Goal: Information Seeking & Learning: Learn about a topic

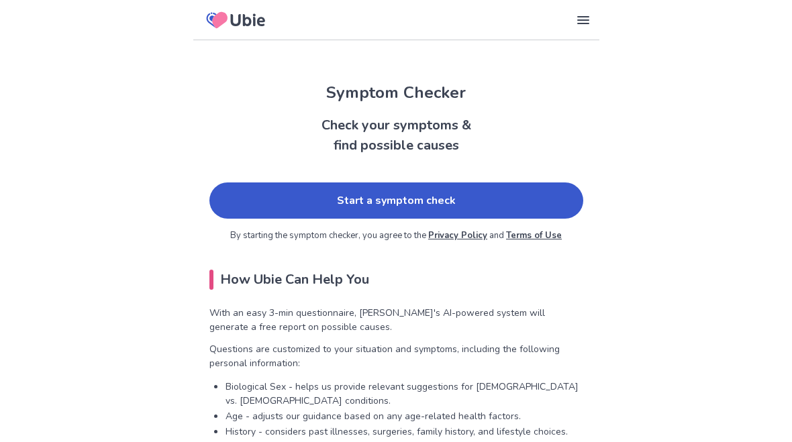
click at [273, 205] on link "Start a symptom check" at bounding box center [396, 200] width 374 height 36
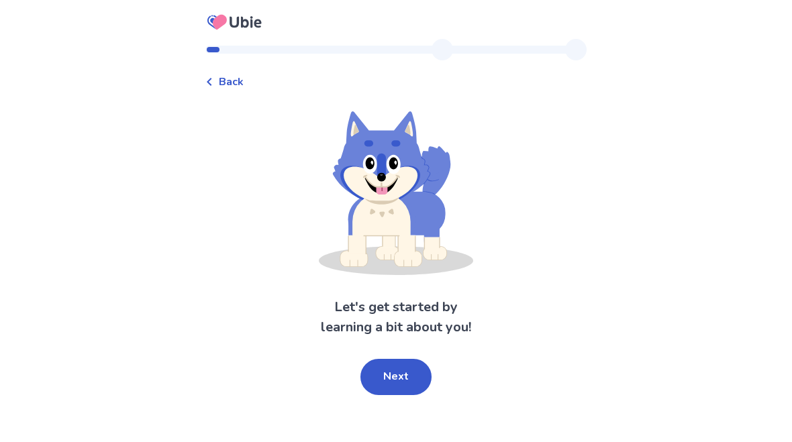
click at [386, 374] on button "Next" at bounding box center [395, 377] width 71 height 36
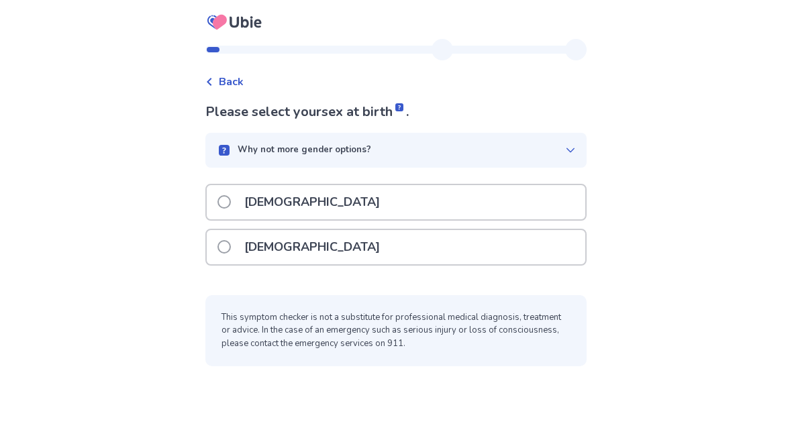
click at [231, 199] on span at bounding box center [223, 201] width 13 height 13
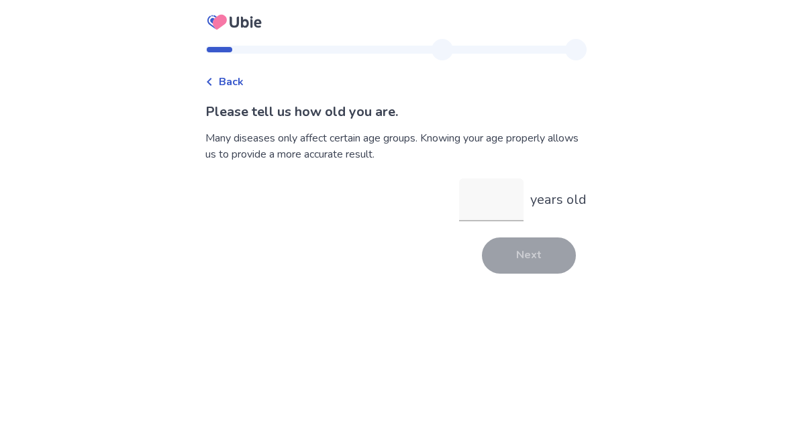
click at [483, 201] on input "years old" at bounding box center [491, 199] width 64 height 43
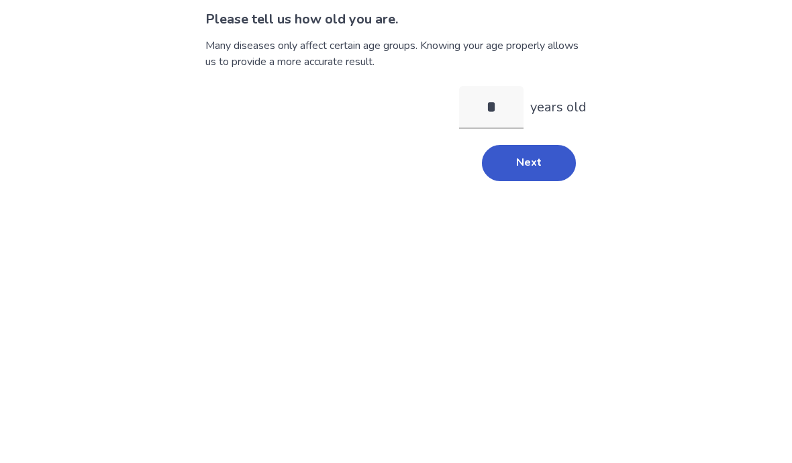
type input "**"
click at [511, 238] on button "Next" at bounding box center [529, 256] width 94 height 36
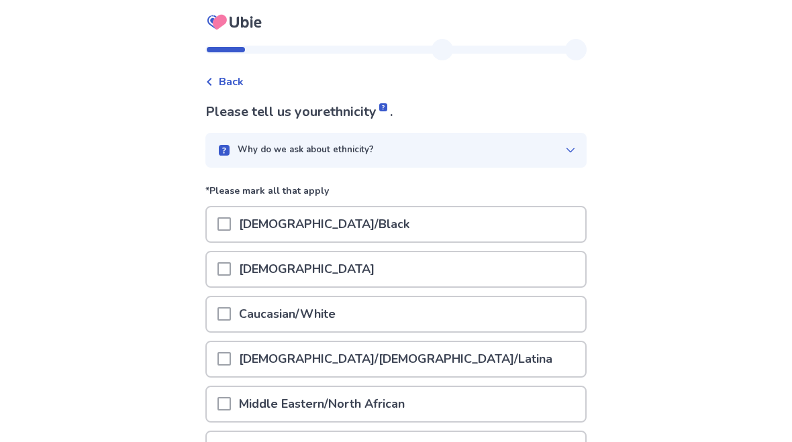
click at [231, 265] on span at bounding box center [223, 268] width 13 height 13
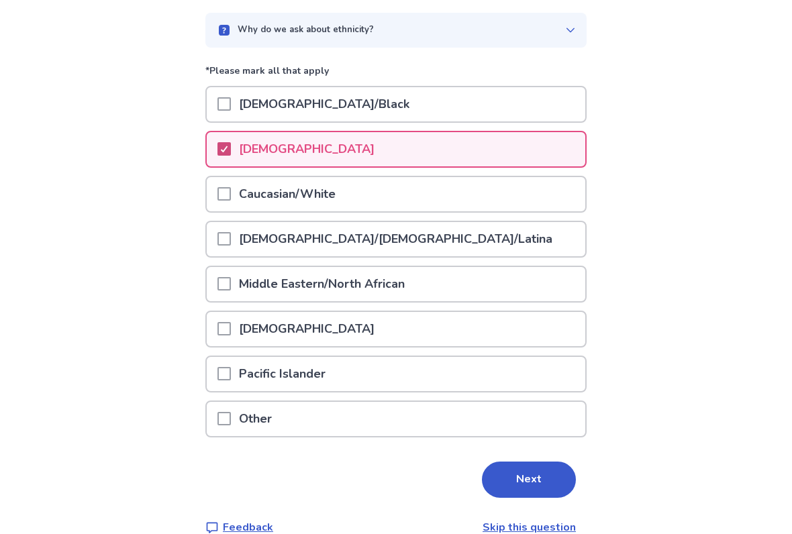
scroll to position [120, 0]
click at [515, 441] on button "Next" at bounding box center [529, 480] width 94 height 36
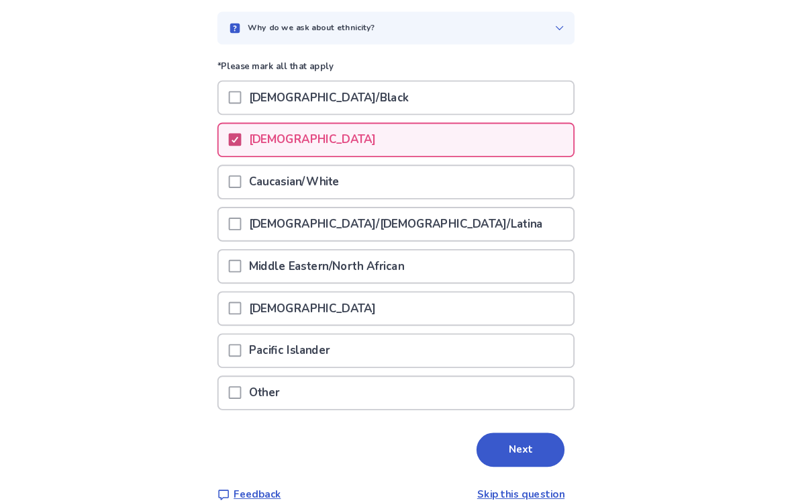
scroll to position [0, 0]
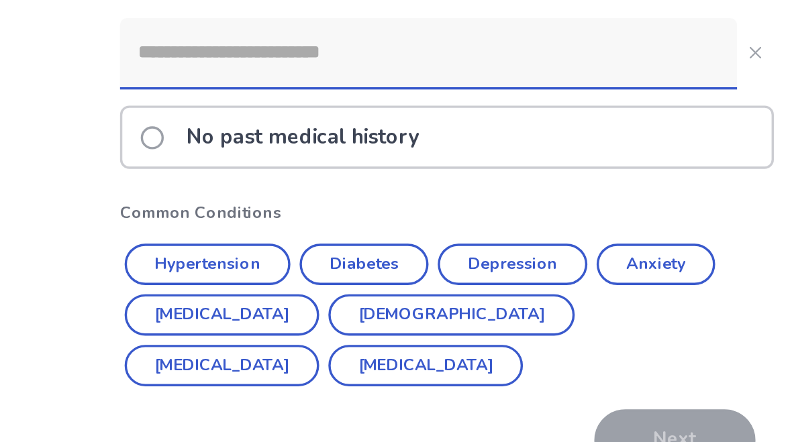
click at [310, 294] on button "Diabetes" at bounding box center [347, 306] width 75 height 24
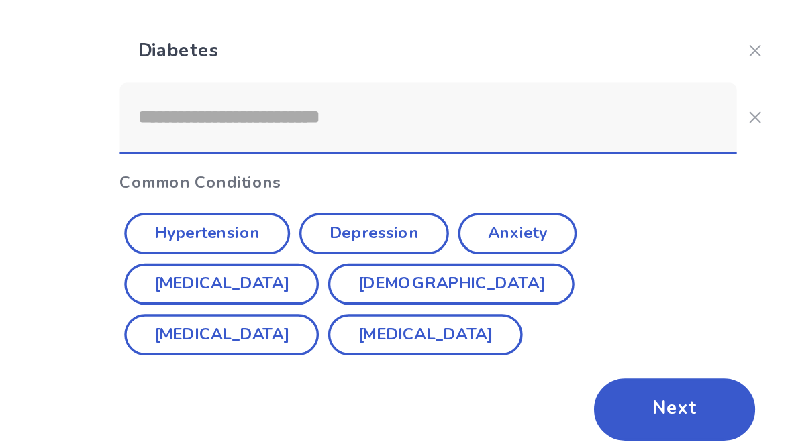
click at [208, 305] on button "[MEDICAL_DATA]" at bounding box center [264, 317] width 113 height 24
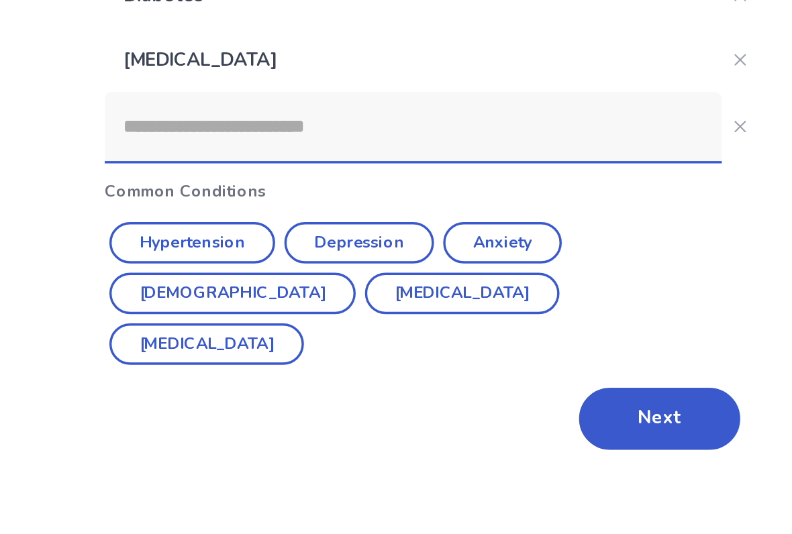
click at [482, 410] on button "Next" at bounding box center [529, 428] width 94 height 36
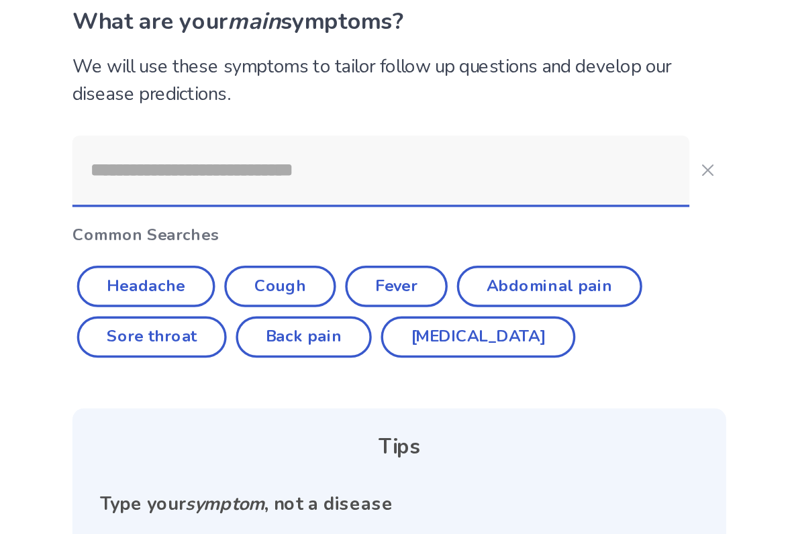
click at [205, 178] on input at bounding box center [385, 198] width 360 height 40
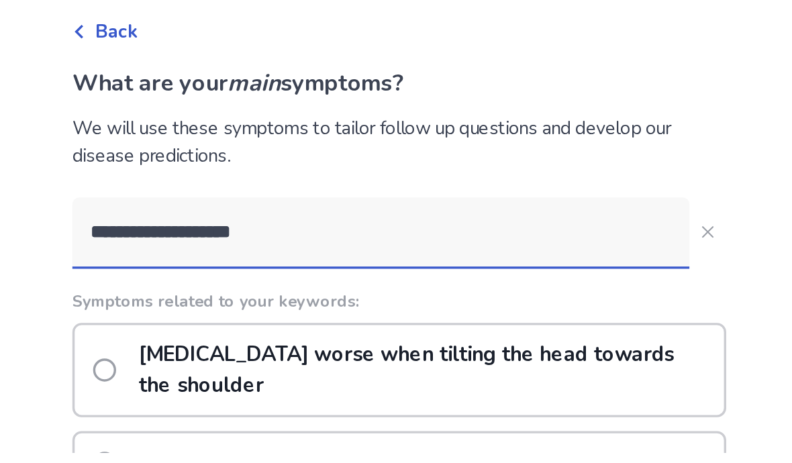
scroll to position [69, 0]
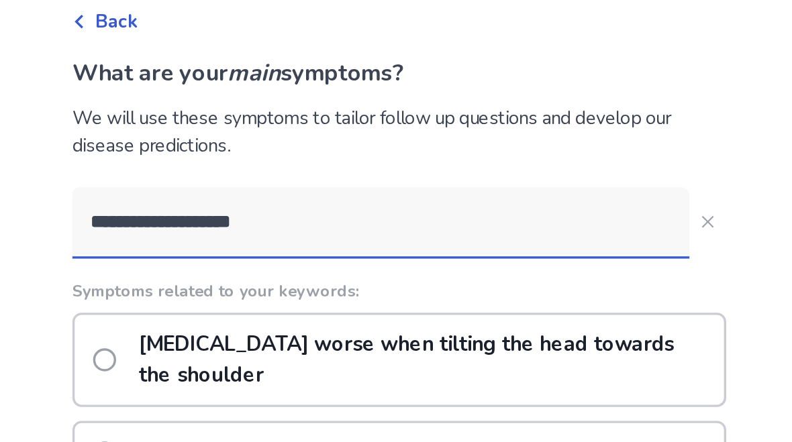
click at [352, 133] on input "**********" at bounding box center [385, 129] width 360 height 40
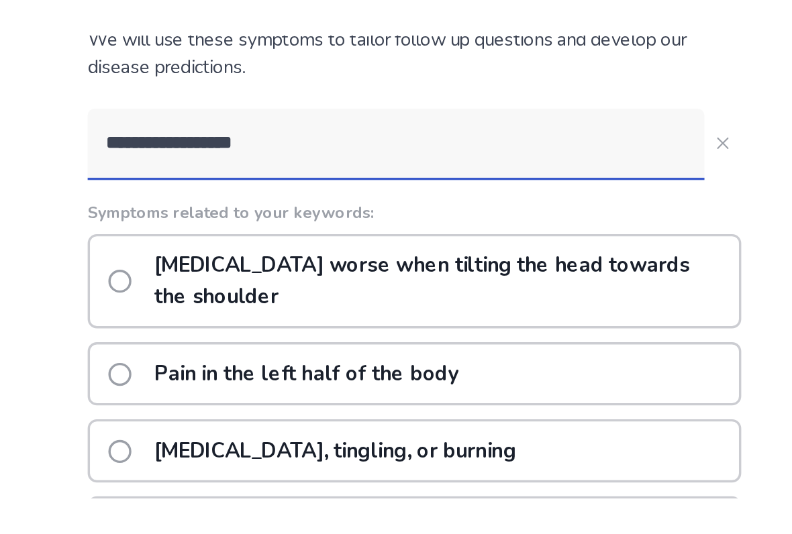
scroll to position [40, 0]
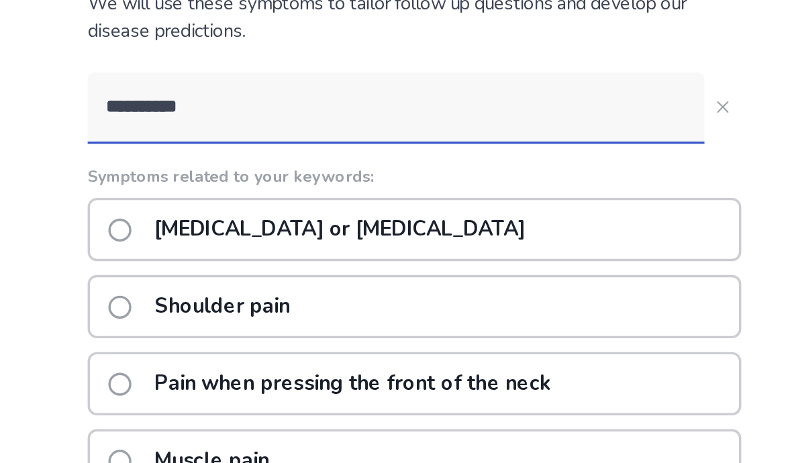
type input "*********"
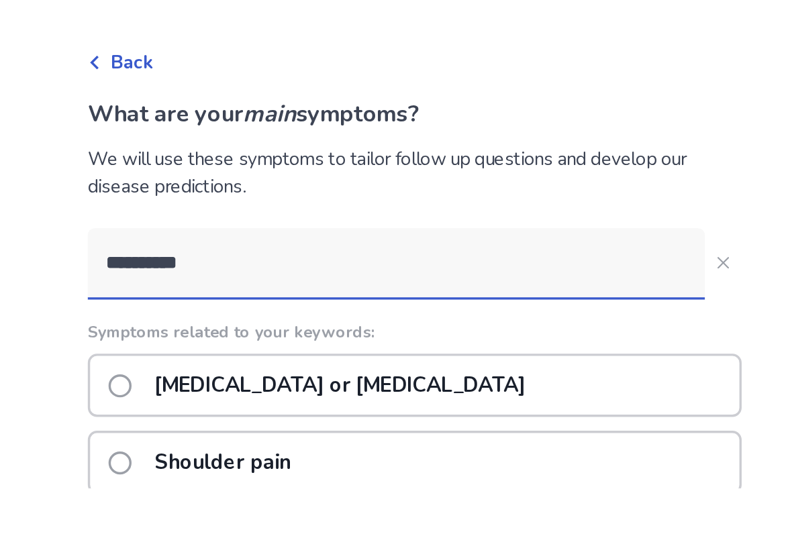
scroll to position [72, 0]
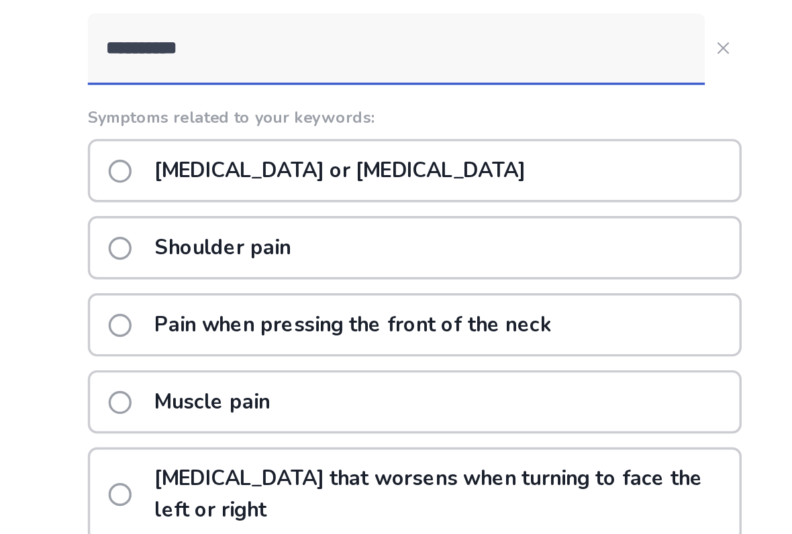
click at [217, 192] on span at bounding box center [223, 198] width 13 height 13
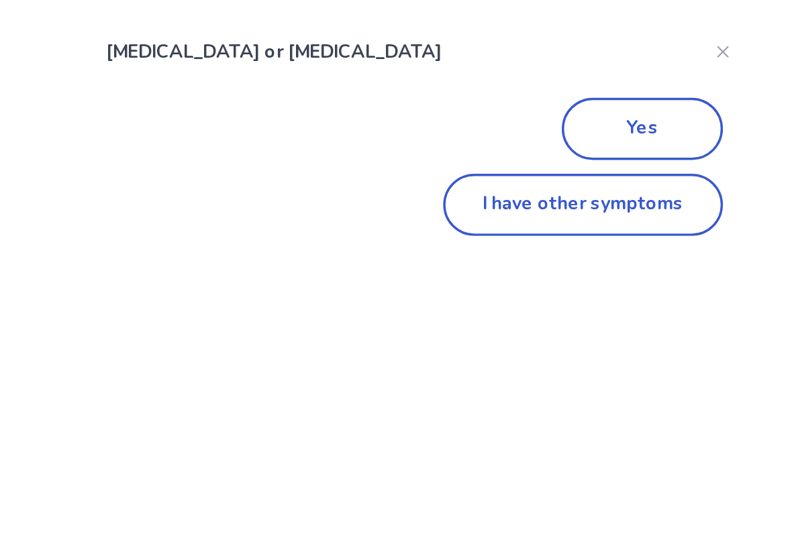
click at [482, 228] on button "Yes" at bounding box center [529, 246] width 94 height 36
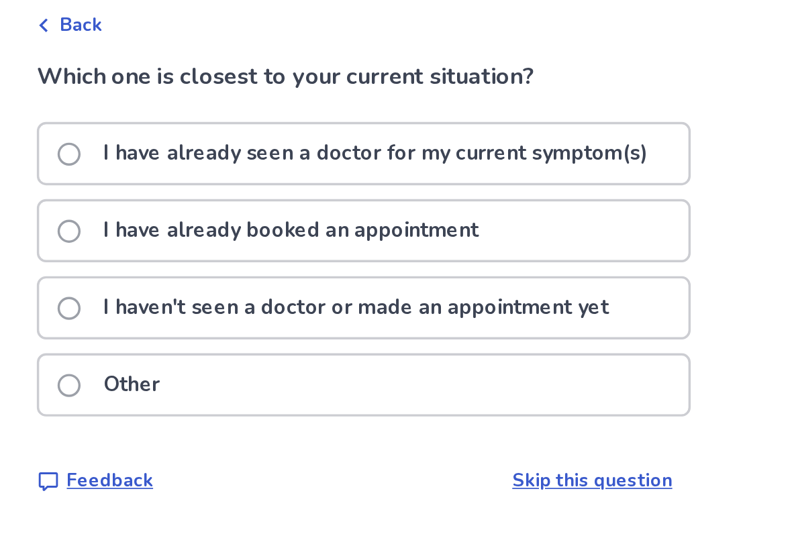
click at [217, 285] on span at bounding box center [223, 291] width 13 height 13
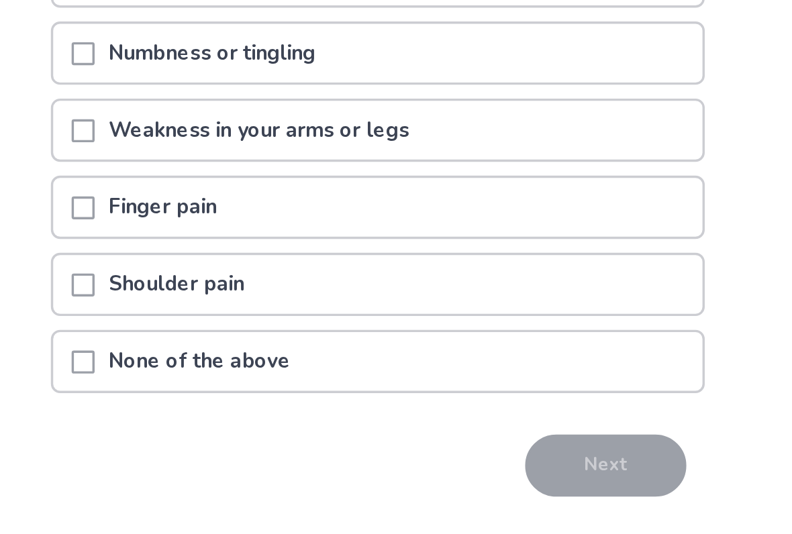
scroll to position [129, 0]
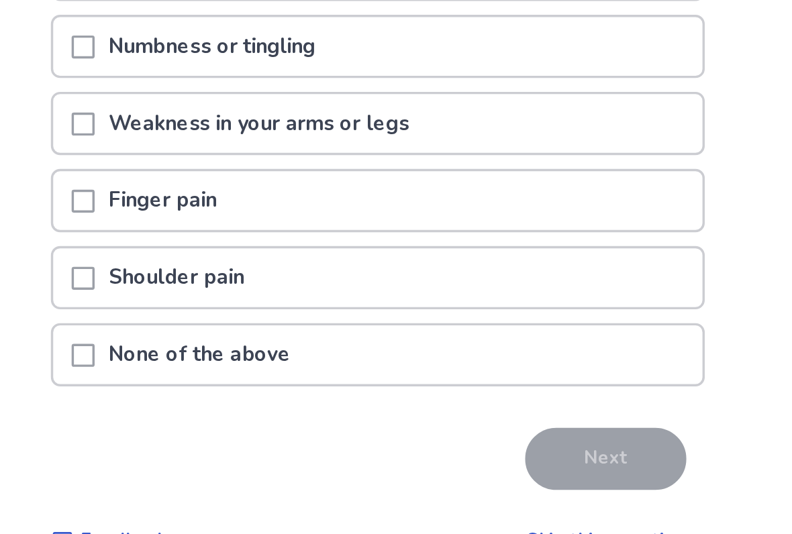
click at [217, 423] on span at bounding box center [223, 429] width 13 height 13
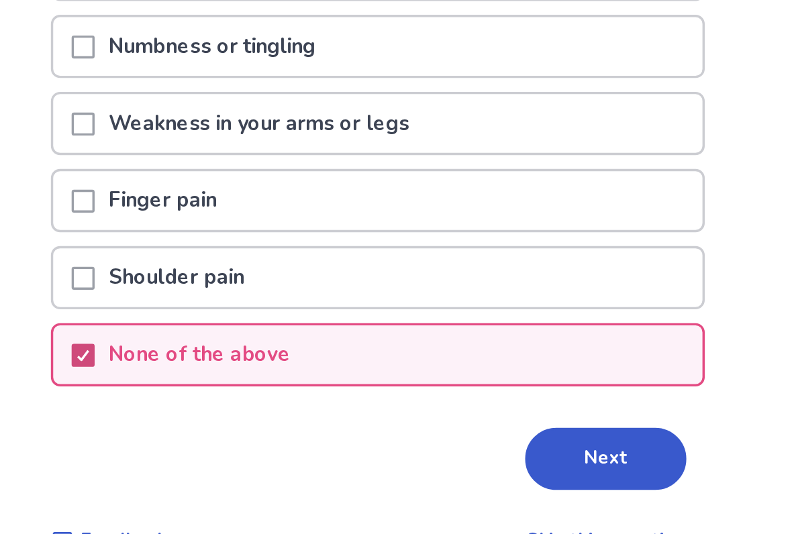
click at [482, 441] on button "Next" at bounding box center [529, 490] width 94 height 36
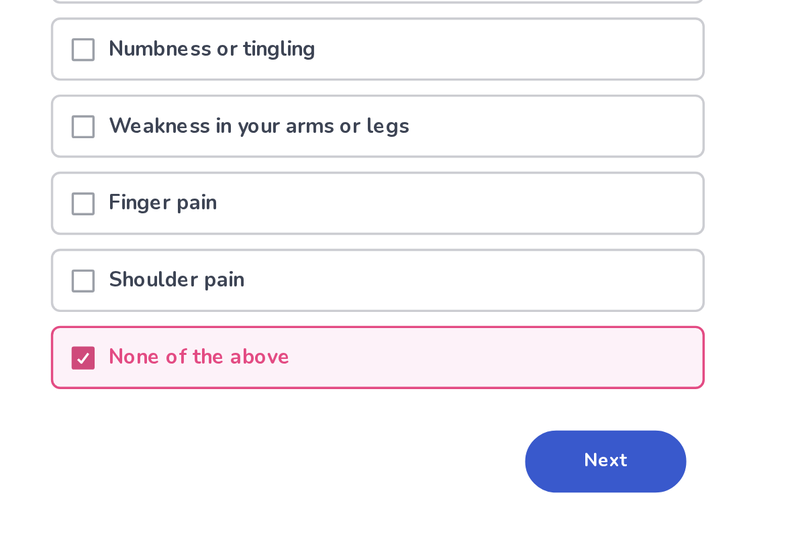
scroll to position [0, 0]
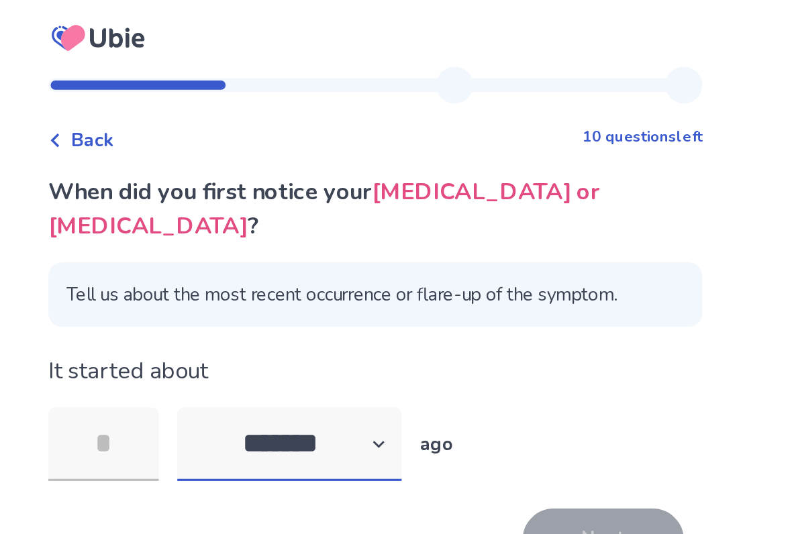
click at [280, 239] on select "******* ****** ******* ******** *******" at bounding box center [345, 259] width 131 height 43
select select "*"
click at [205, 241] on input "tel" at bounding box center [237, 259] width 64 height 43
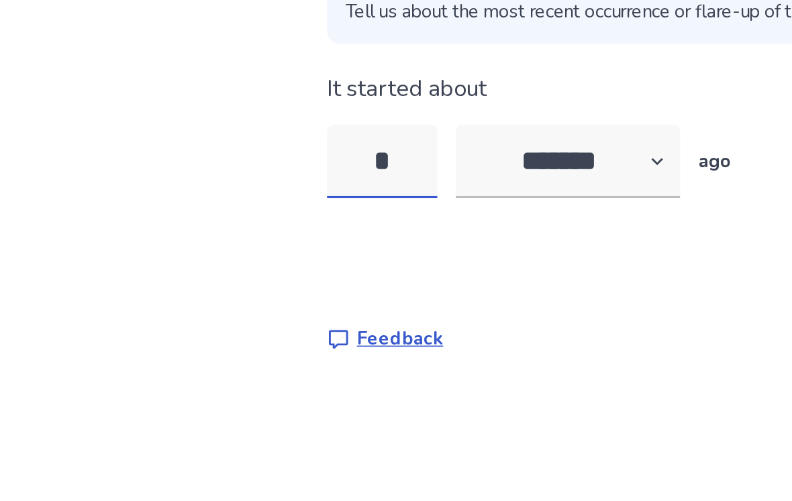
type input "**"
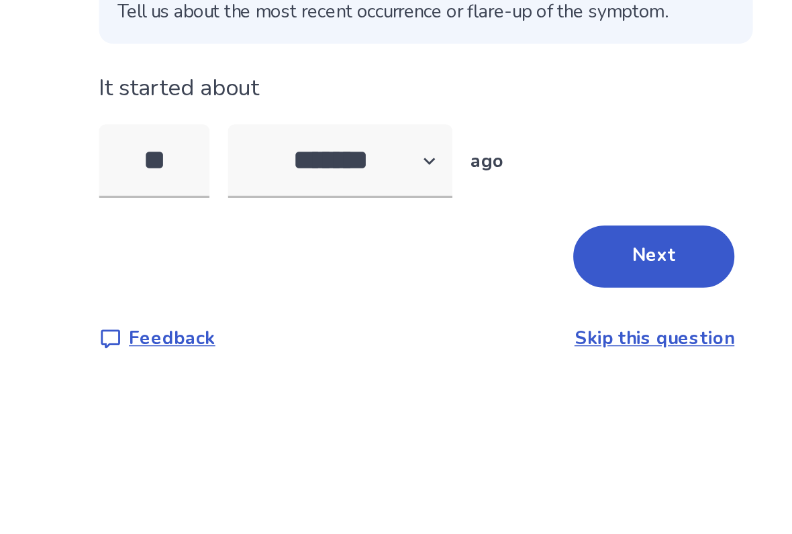
click at [482, 297] on button "Next" at bounding box center [529, 315] width 94 height 36
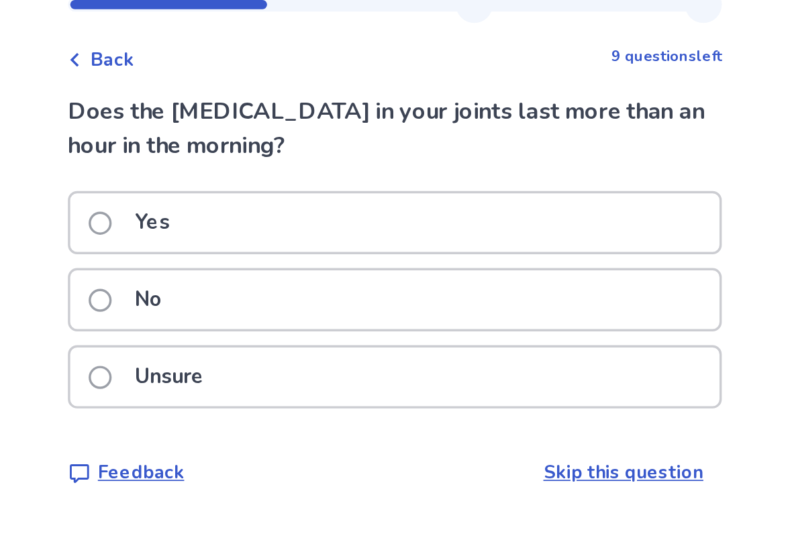
click at [217, 170] on span at bounding box center [223, 176] width 13 height 13
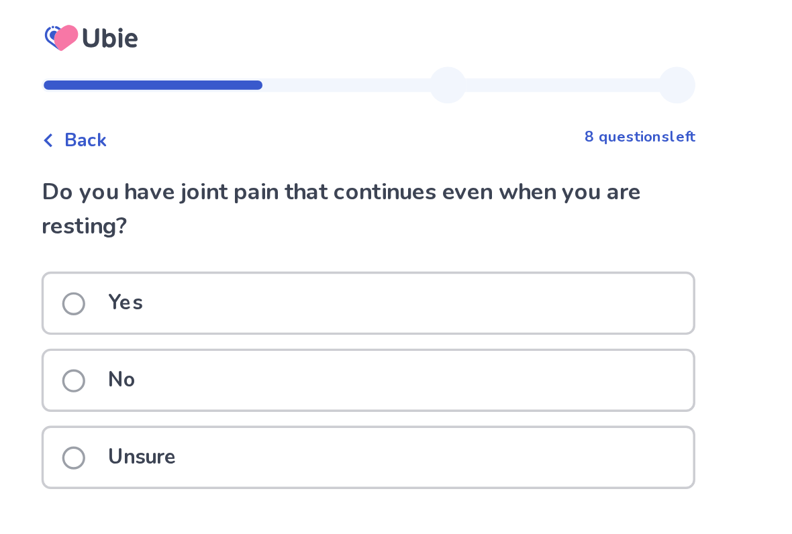
click at [217, 181] on span at bounding box center [223, 176] width 13 height 13
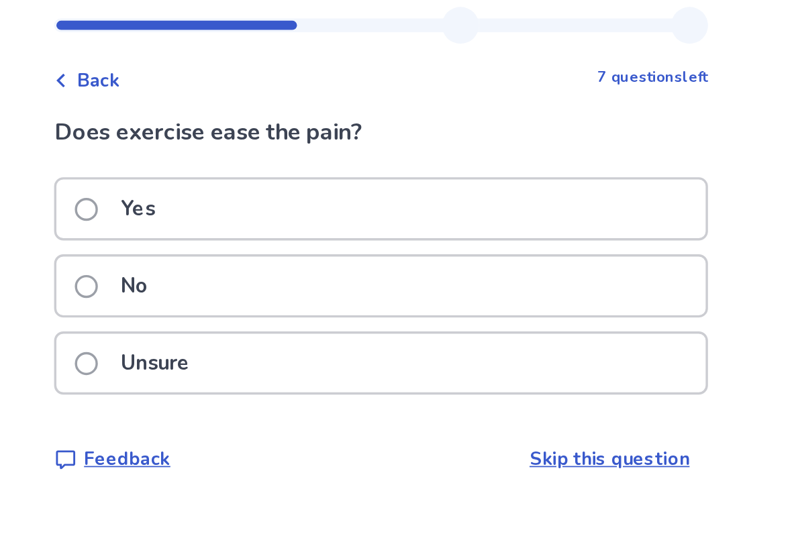
click at [217, 240] on span at bounding box center [223, 246] width 13 height 13
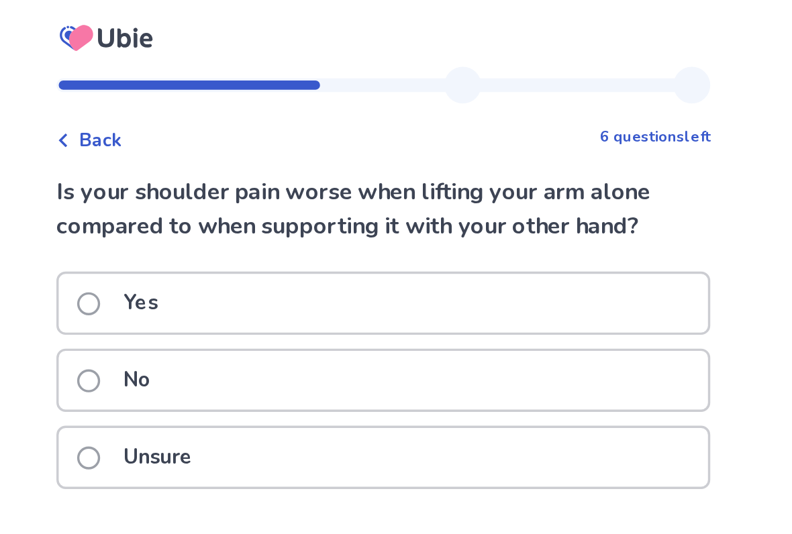
click at [217, 225] on span at bounding box center [223, 221] width 13 height 13
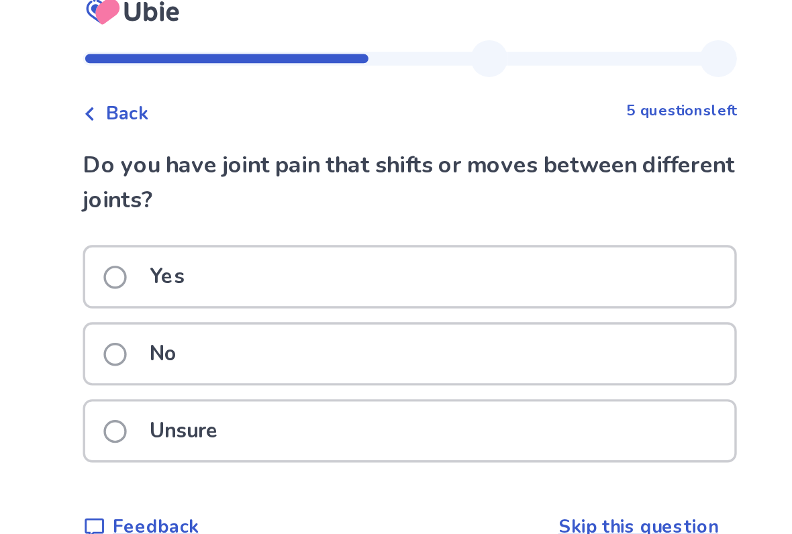
click at [217, 215] on span at bounding box center [223, 221] width 13 height 13
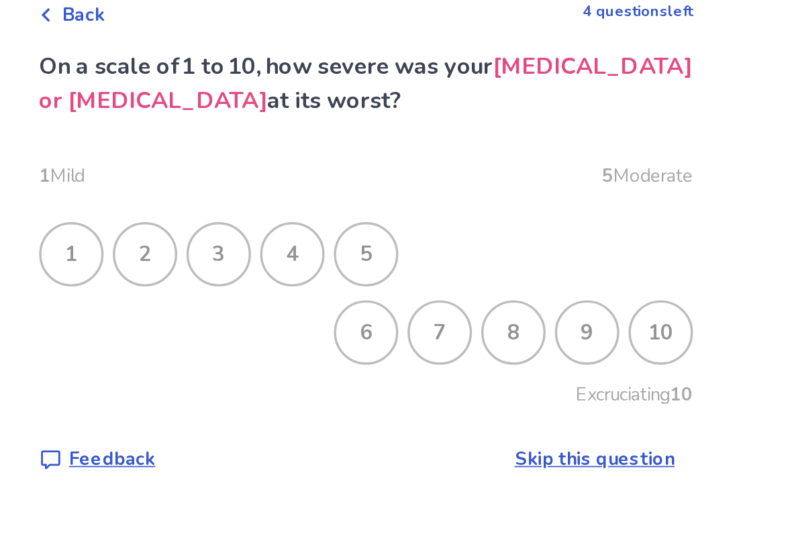
click at [421, 250] on div "7" at bounding box center [438, 267] width 35 height 35
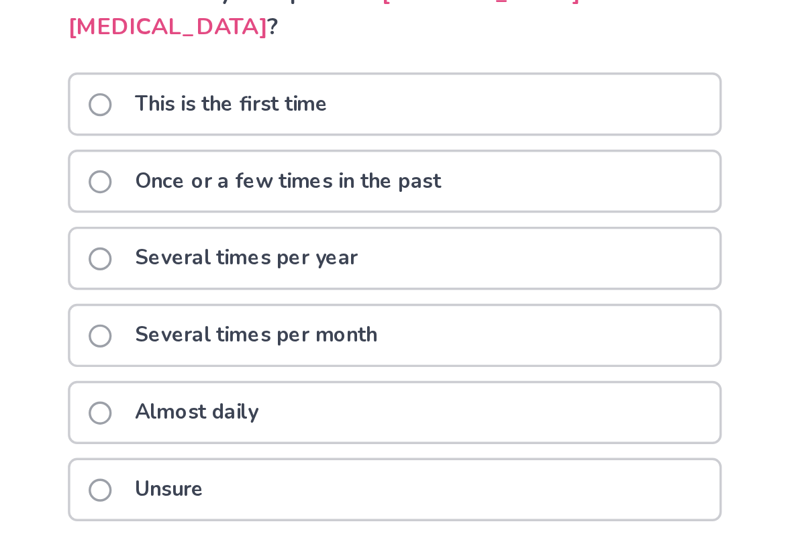
click at [217, 350] on span at bounding box center [223, 356] width 13 height 13
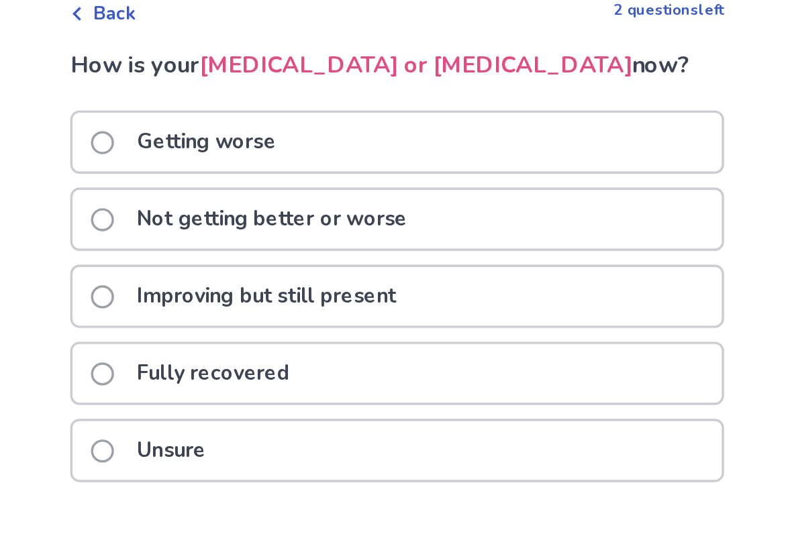
click at [217, 185] on label "Not getting better or worse" at bounding box center [313, 202] width 193 height 34
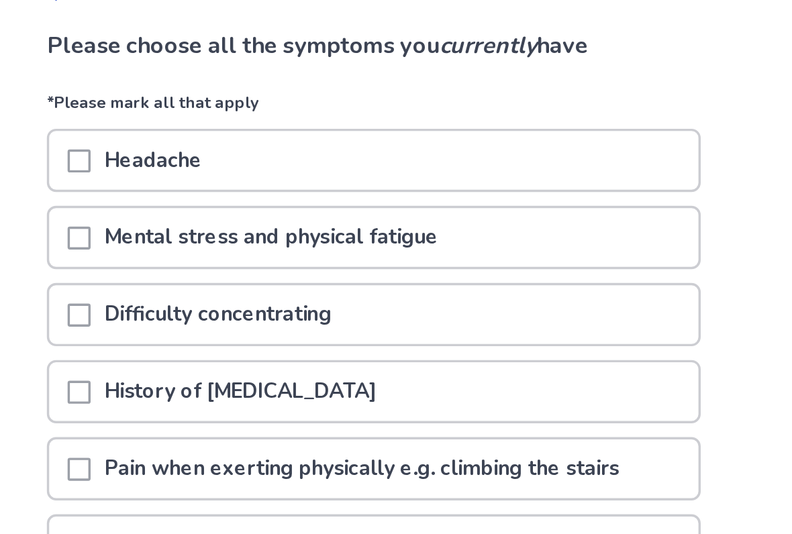
click at [217, 172] on span at bounding box center [223, 178] width 13 height 13
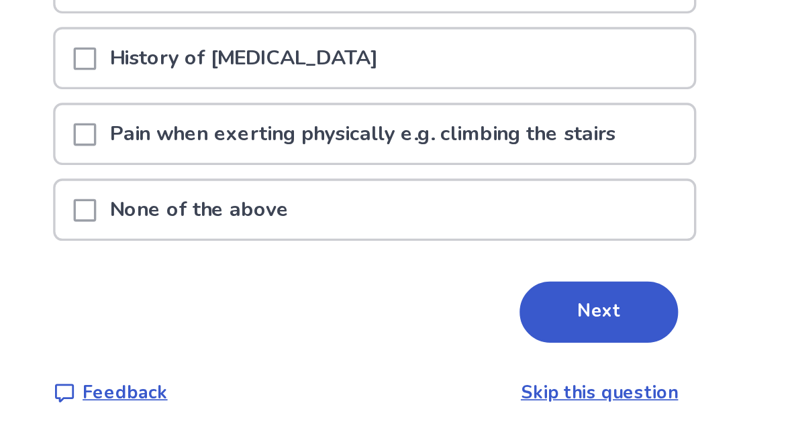
scroll to position [95, 0]
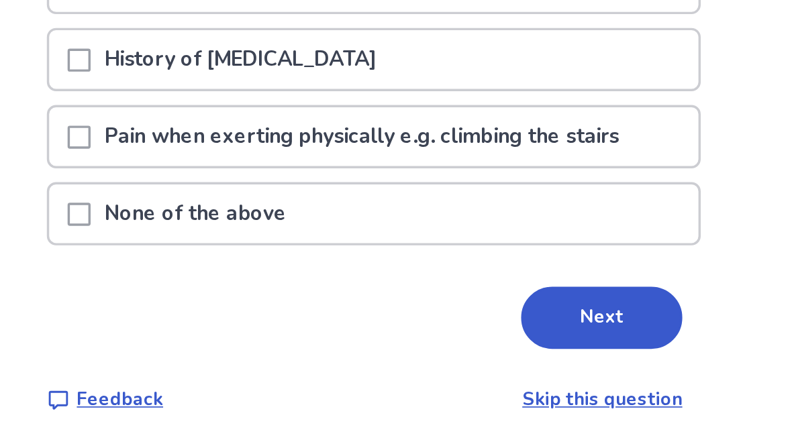
click at [482, 352] on button "Next" at bounding box center [529, 370] width 94 height 36
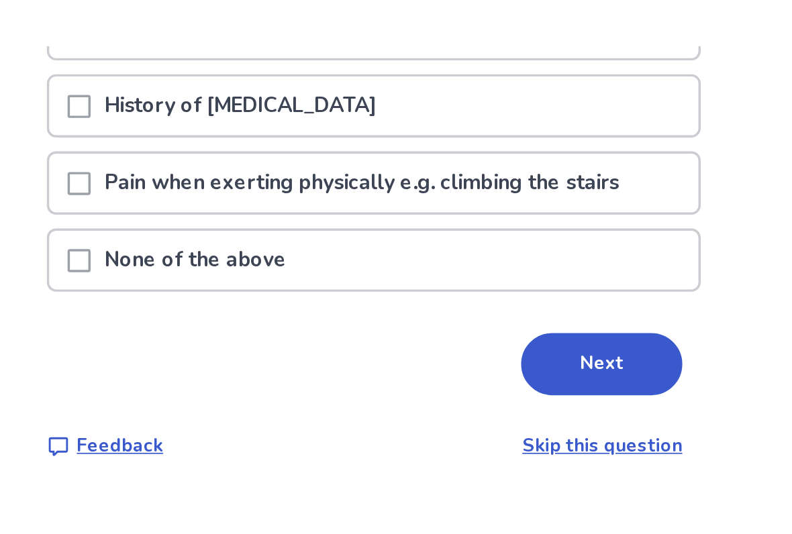
scroll to position [0, 0]
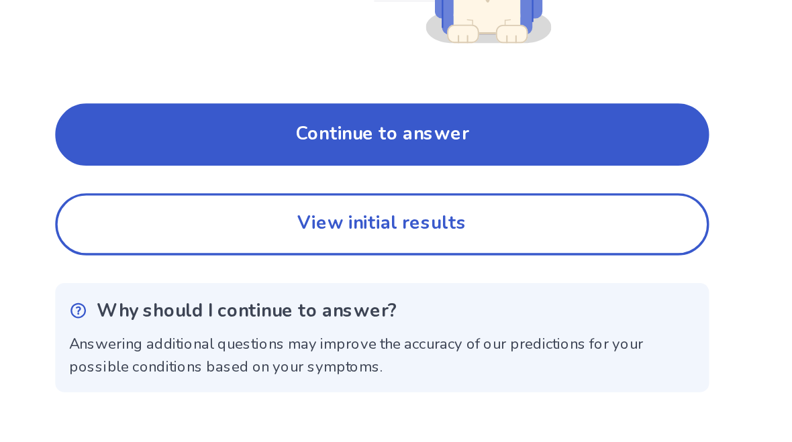
click at [205, 244] on button "Continue to answer" at bounding box center [395, 262] width 381 height 36
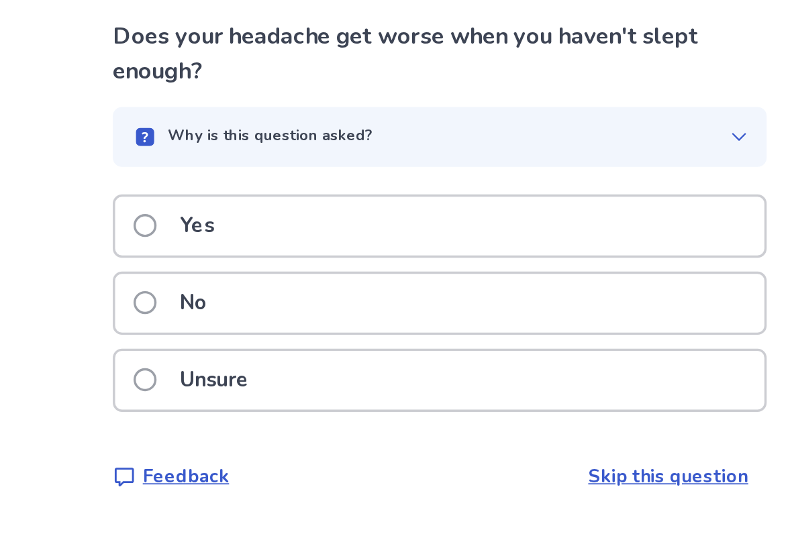
click at [217, 215] on span at bounding box center [223, 221] width 13 height 13
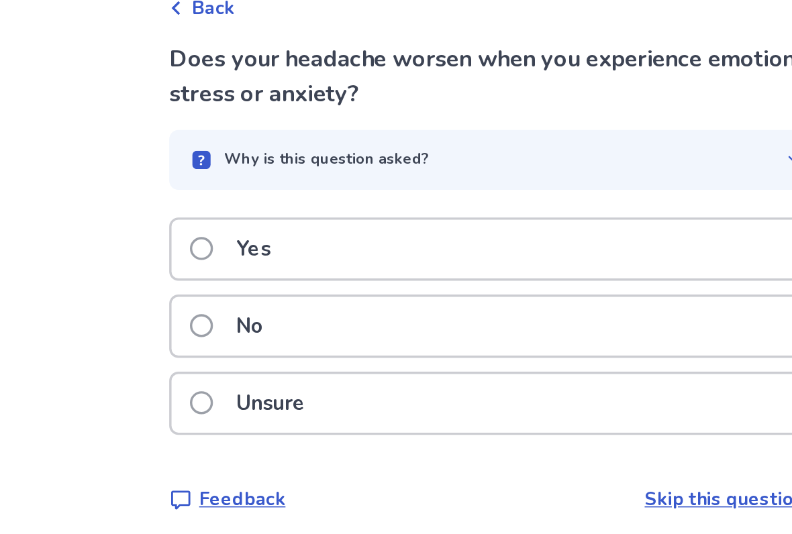
click at [217, 215] on span at bounding box center [223, 221] width 13 height 13
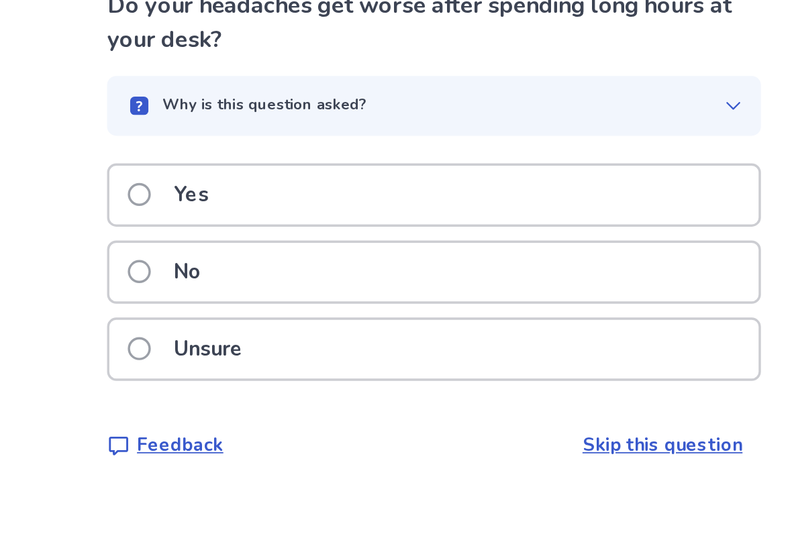
click at [217, 215] on span at bounding box center [223, 221] width 13 height 13
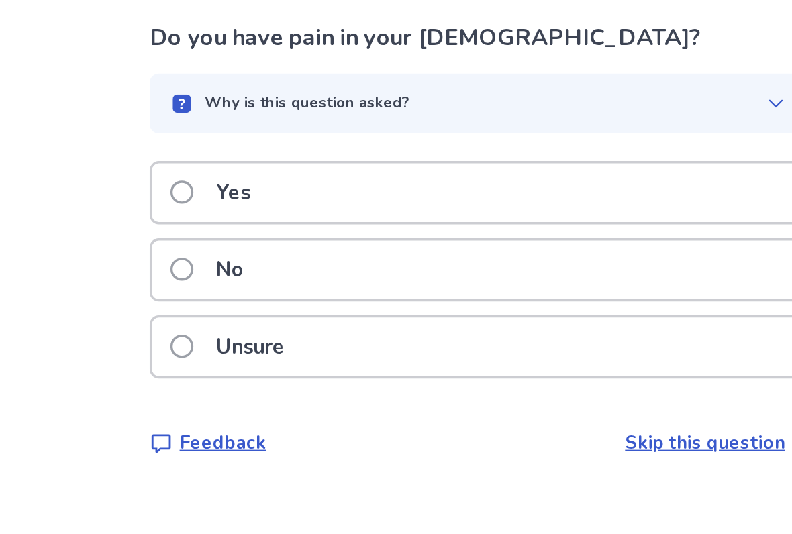
click at [217, 285] on span at bounding box center [223, 291] width 13 height 13
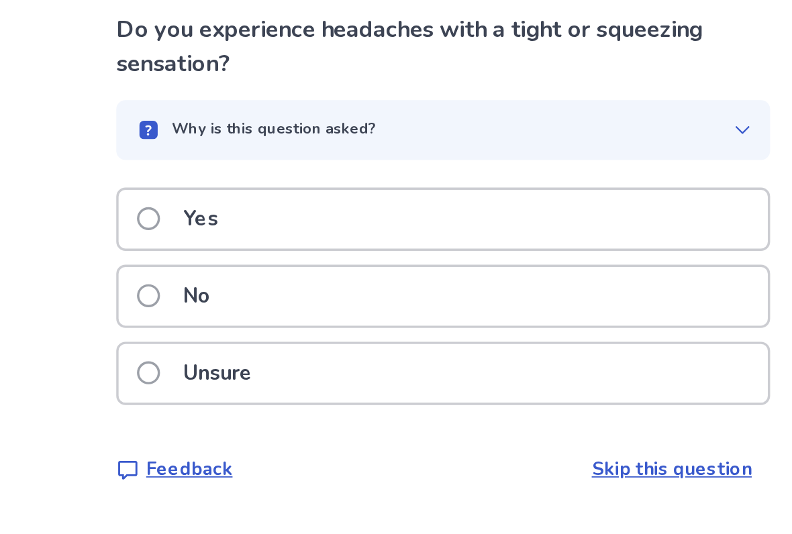
click at [217, 215] on span at bounding box center [223, 221] width 13 height 13
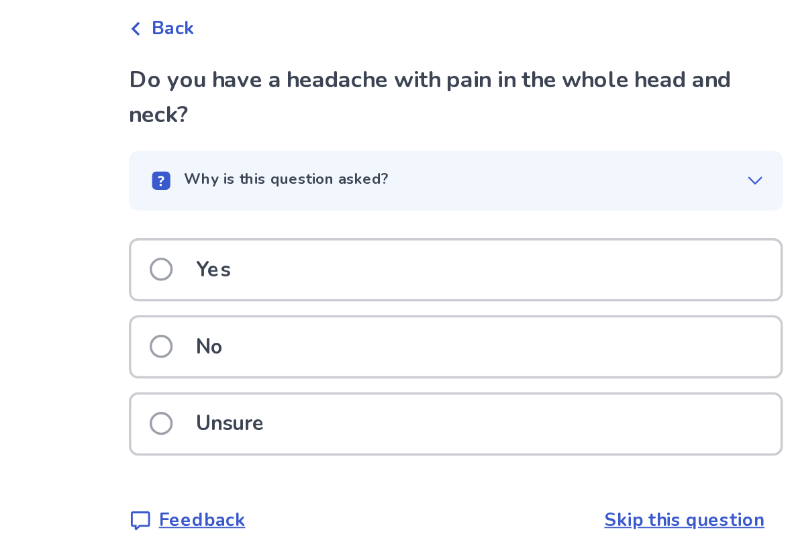
click at [217, 215] on span at bounding box center [223, 221] width 13 height 13
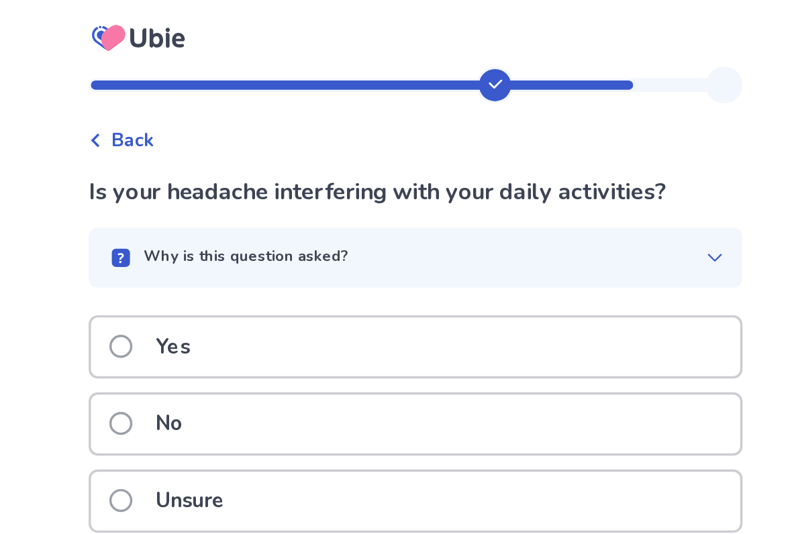
click at [217, 204] on span at bounding box center [223, 201] width 13 height 13
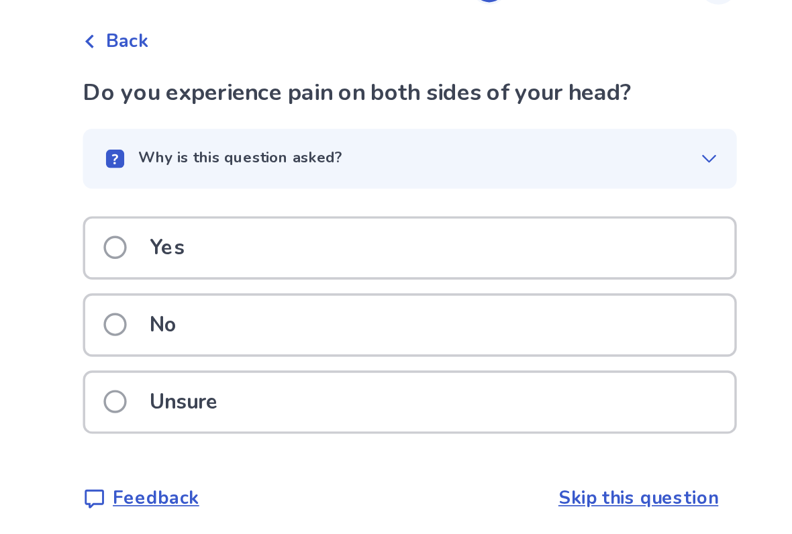
click at [217, 240] on span at bounding box center [223, 246] width 13 height 13
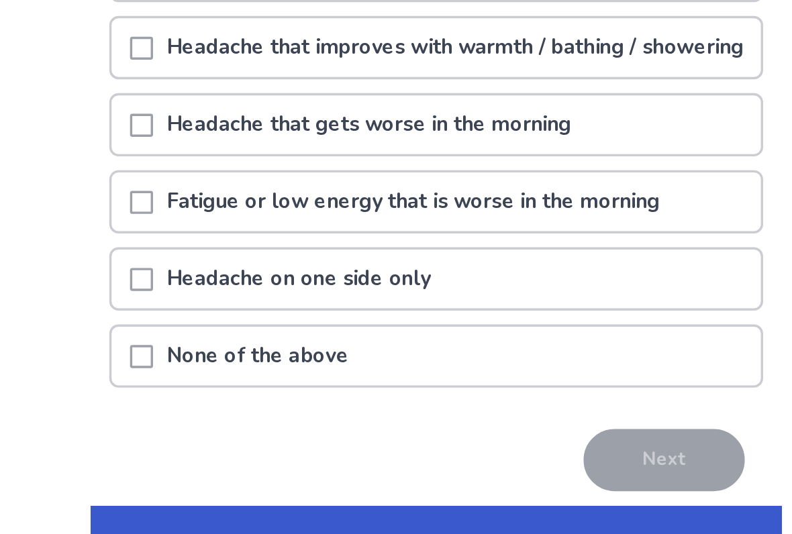
click at [217, 352] on span at bounding box center [223, 358] width 13 height 13
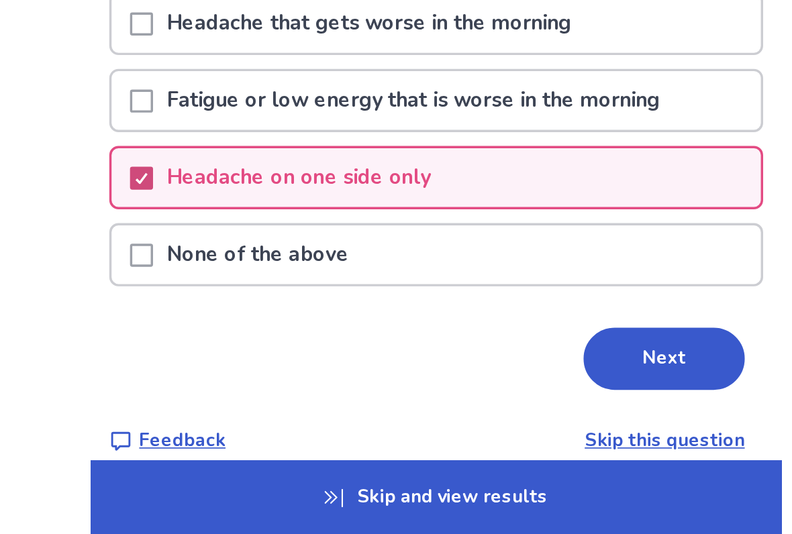
scroll to position [33, 0]
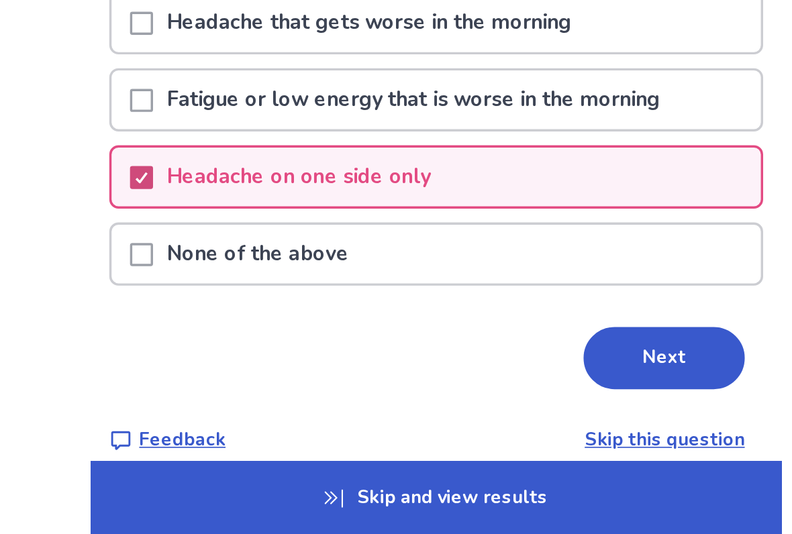
click at [482, 413] on button "Next" at bounding box center [529, 431] width 94 height 36
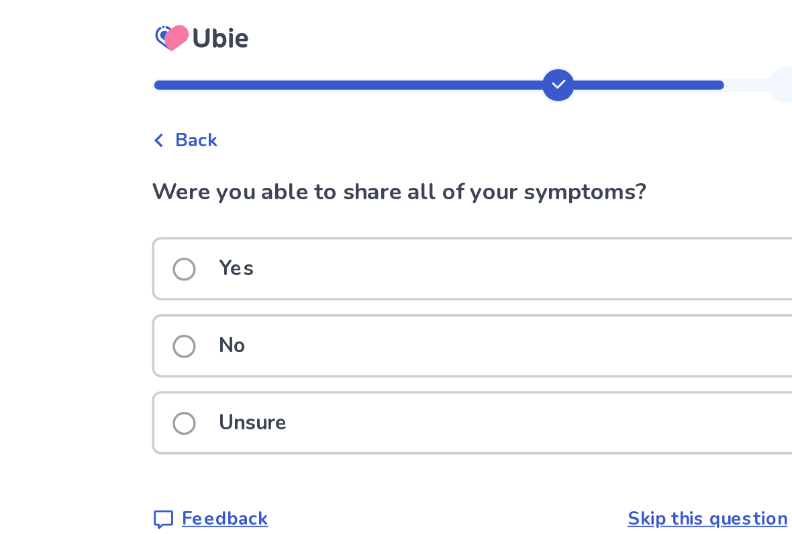
click at [217, 160] on span at bounding box center [223, 156] width 13 height 13
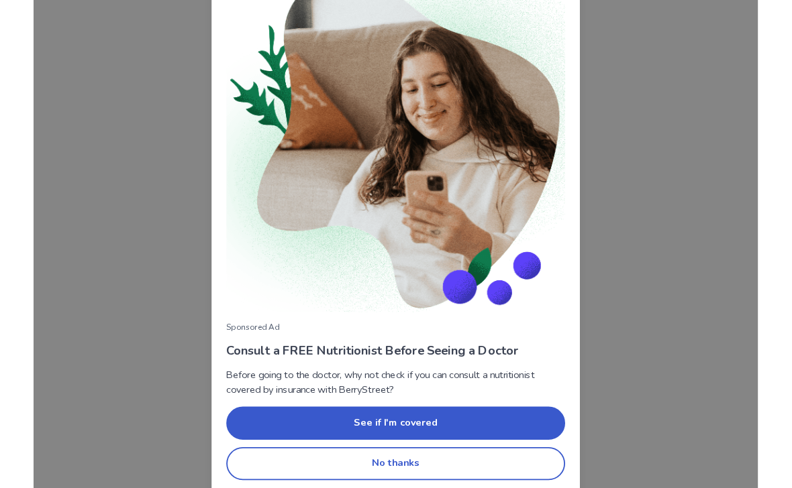
scroll to position [52, 0]
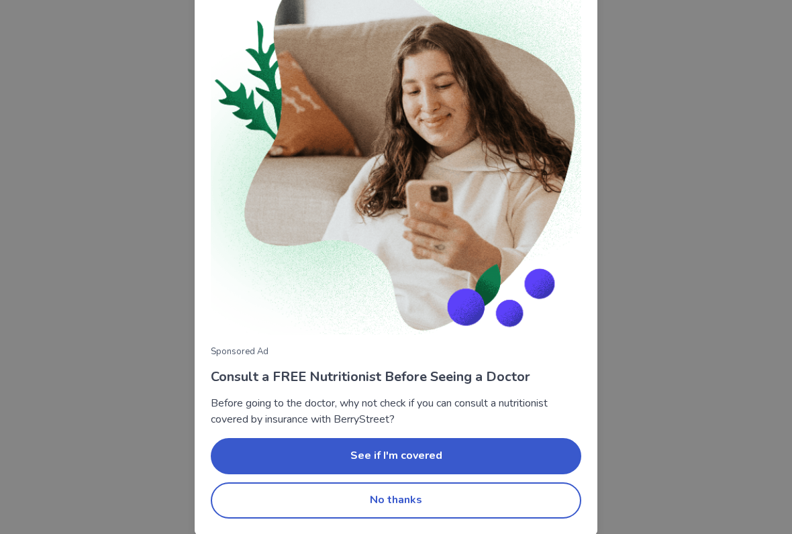
click at [337, 441] on button "No thanks" at bounding box center [396, 500] width 370 height 36
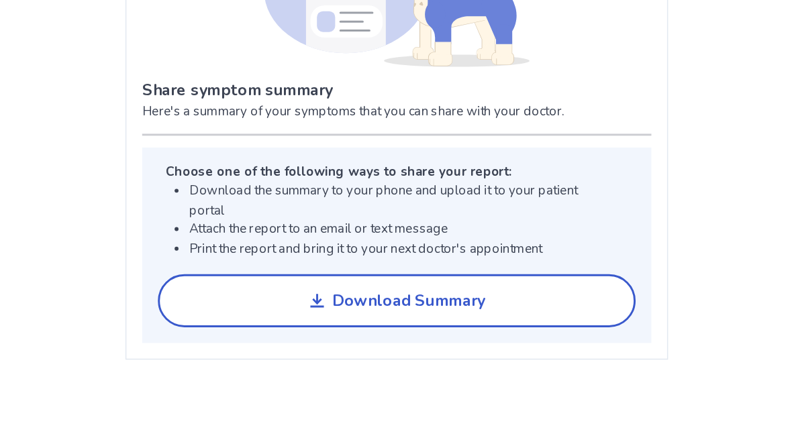
scroll to position [835, 0]
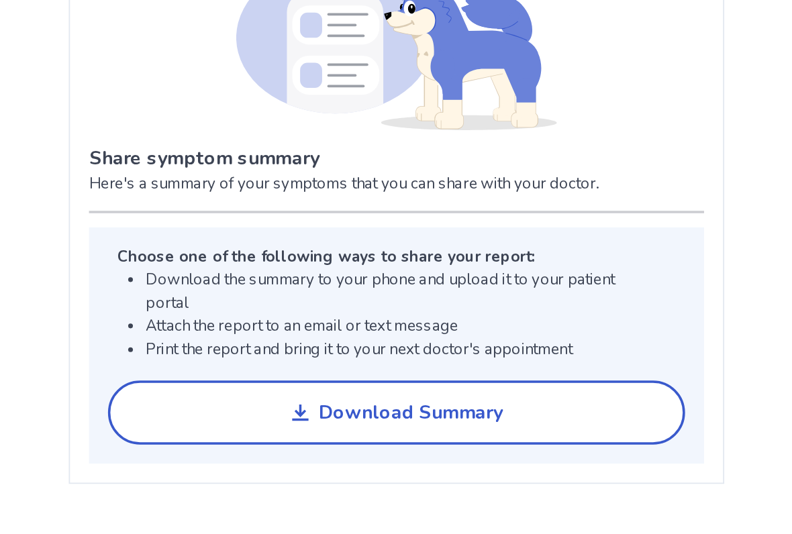
click at [337, 433] on icon "button" at bounding box center [341, 437] width 9 height 9
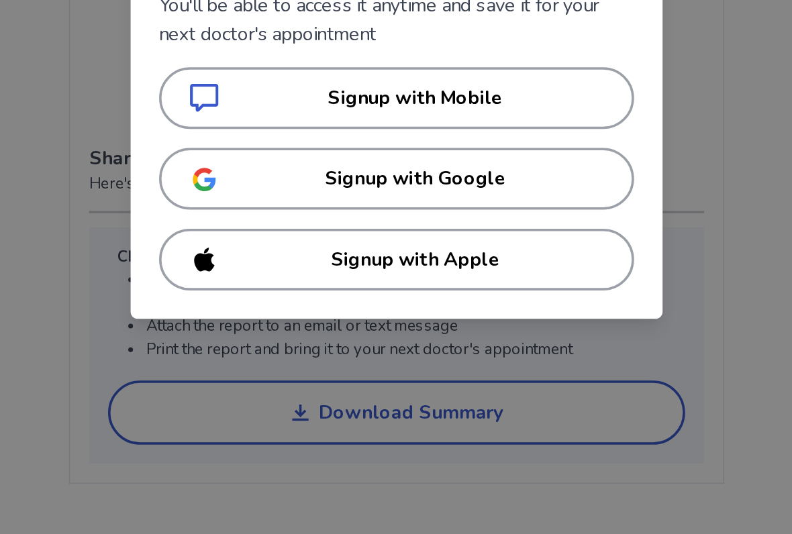
click at [49, 187] on div "Create an Account to Download You'll be able to access it anytime and save it f…" at bounding box center [396, 267] width 792 height 534
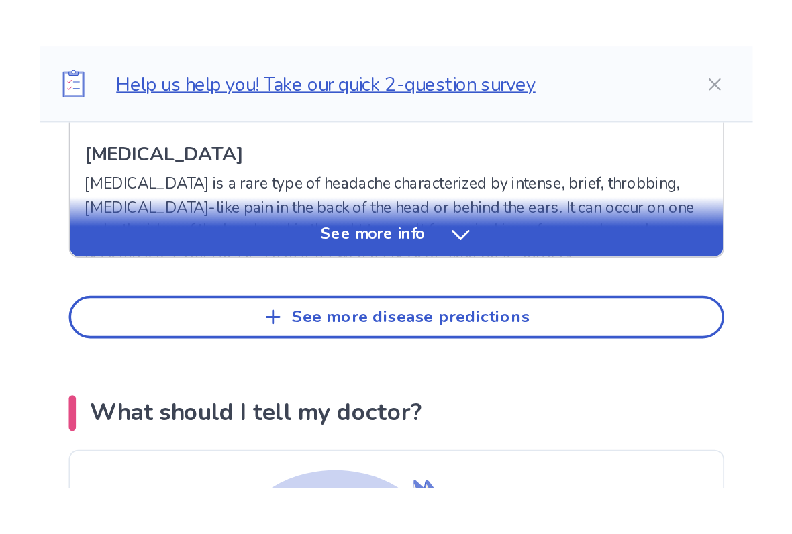
scroll to position [778, 0]
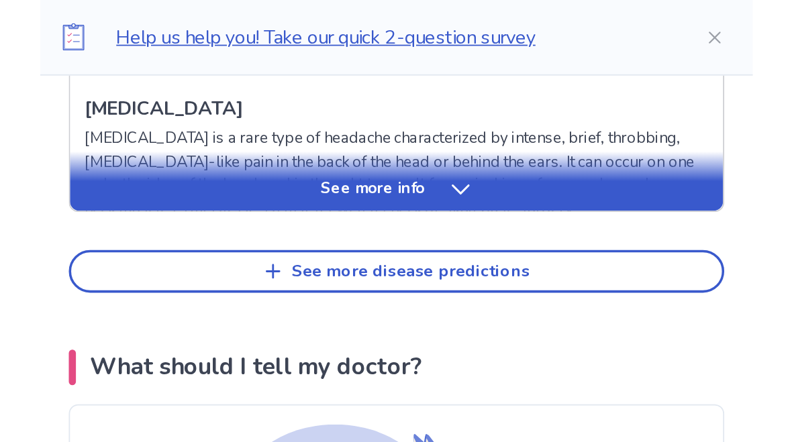
click at [337, 155] on div "See more disease predictions" at bounding box center [404, 153] width 134 height 11
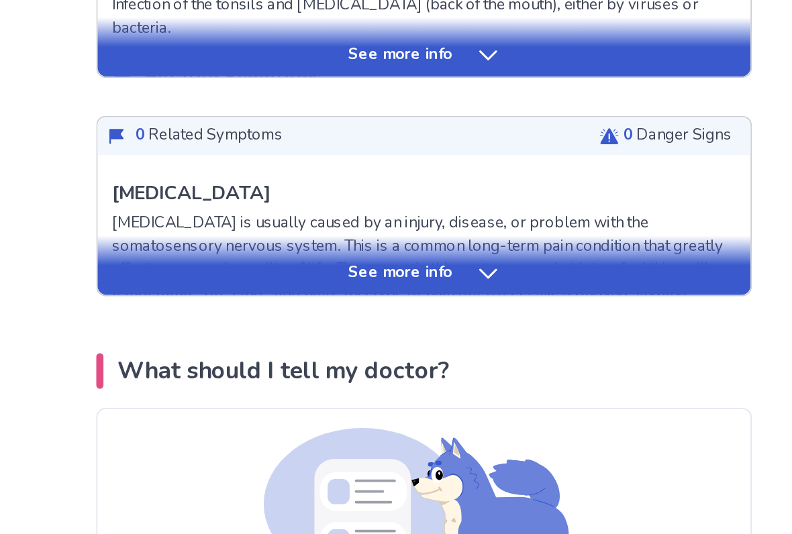
scroll to position [870, 0]
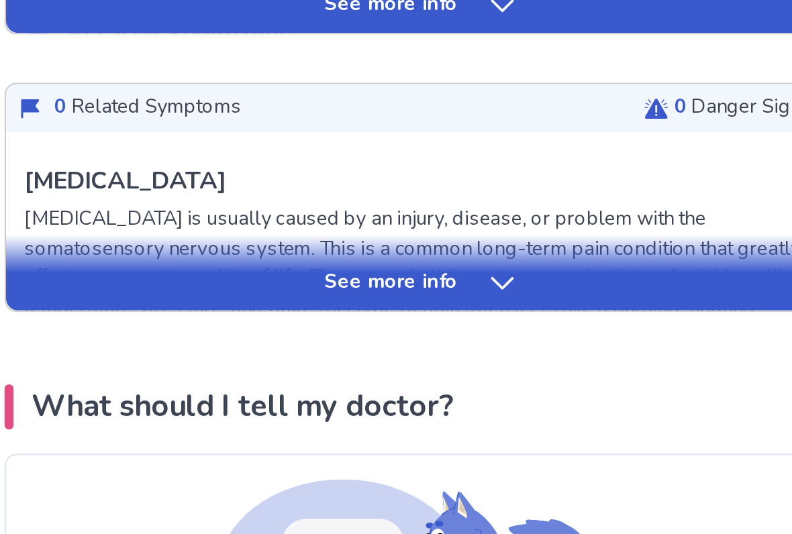
click at [314, 379] on div "See more info" at bounding box center [395, 385] width 369 height 13
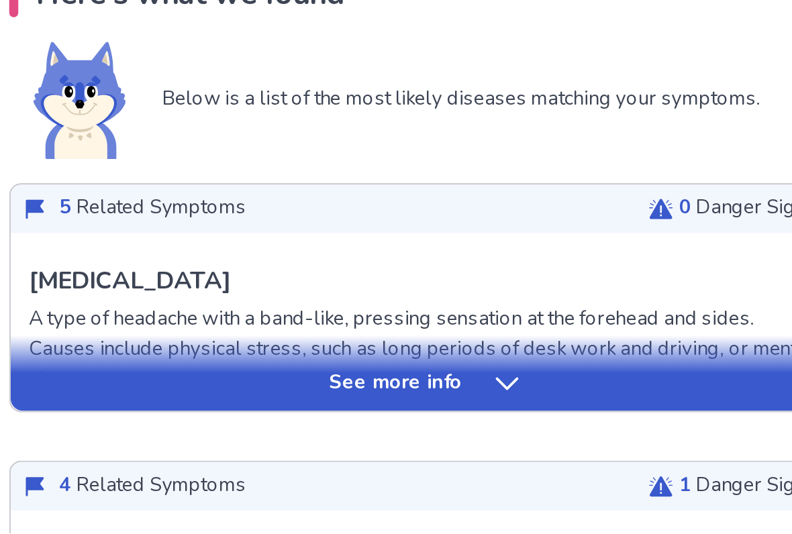
scroll to position [48, 0]
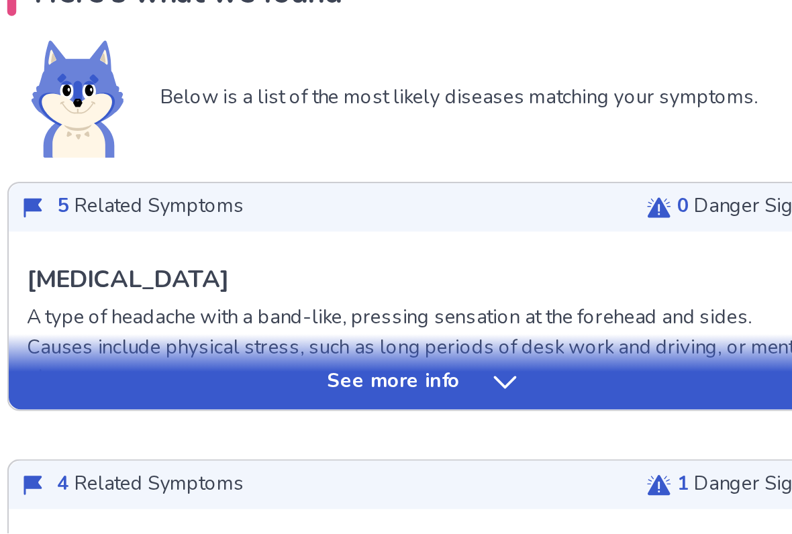
click at [211, 441] on div "See more info" at bounding box center [395, 466] width 369 height 13
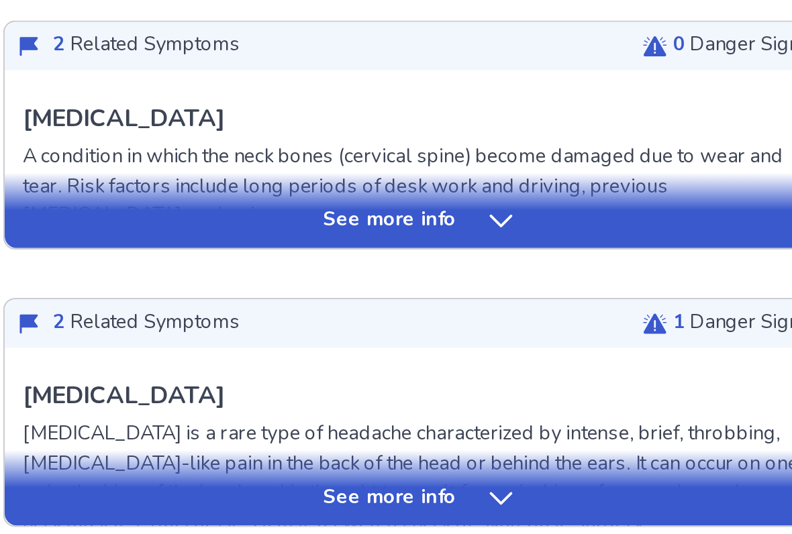
scroll to position [1124, 0]
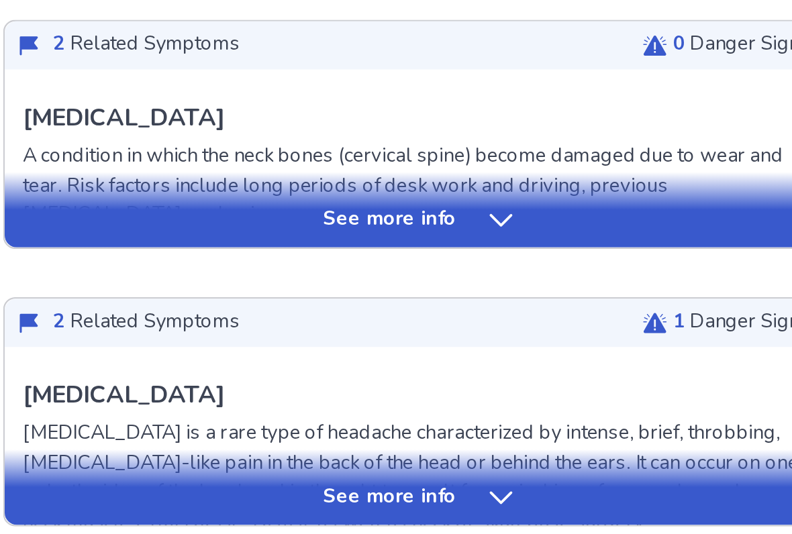
click at [299, 388] on div "See more info" at bounding box center [395, 394] width 369 height 13
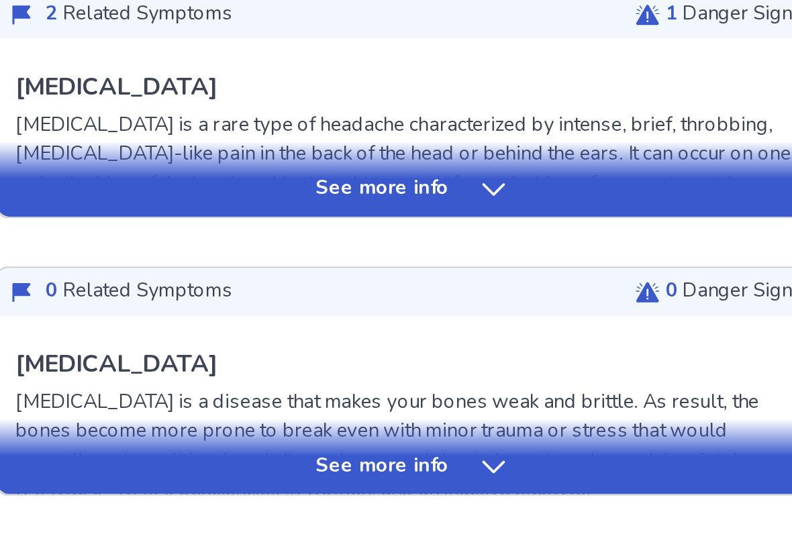
scroll to position [2005, 0]
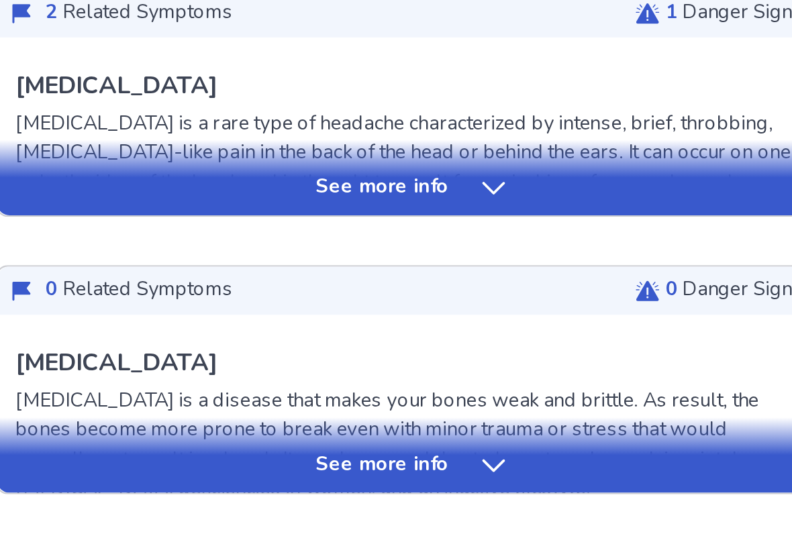
click at [294, 374] on div "See more info" at bounding box center [395, 380] width 369 height 13
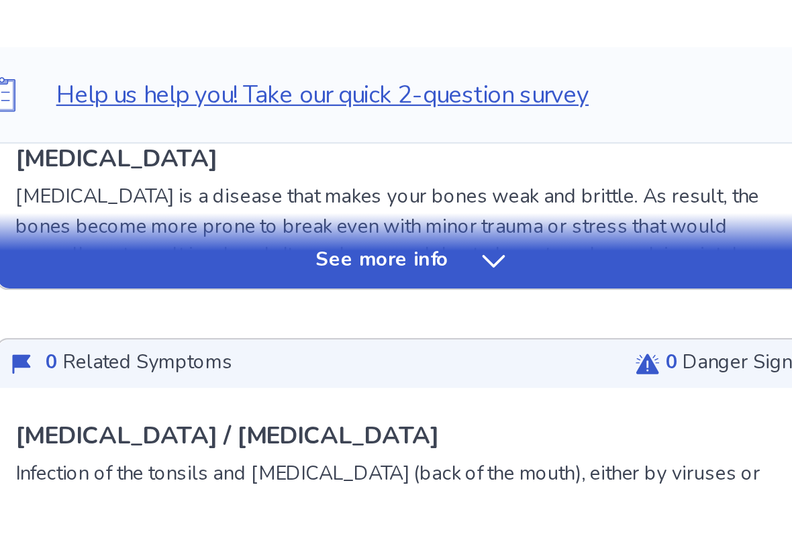
scroll to position [3157, 0]
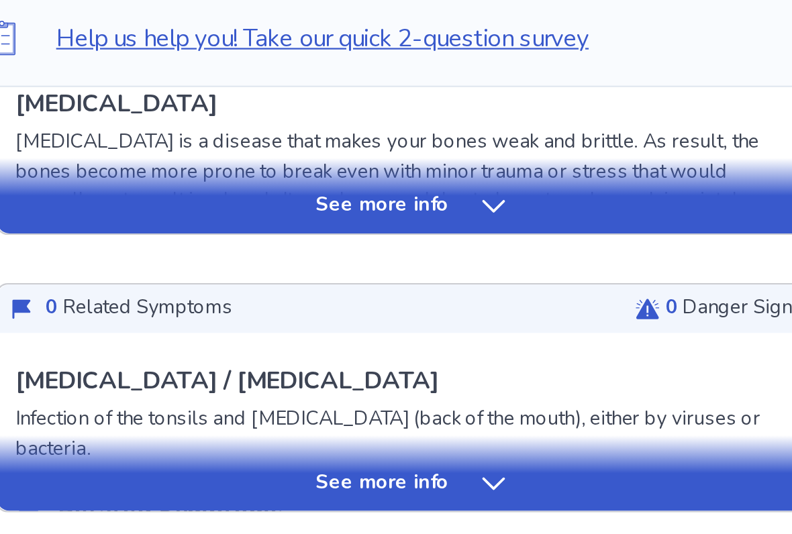
click at [297, 103] on div "See more info" at bounding box center [395, 95] width 369 height 13
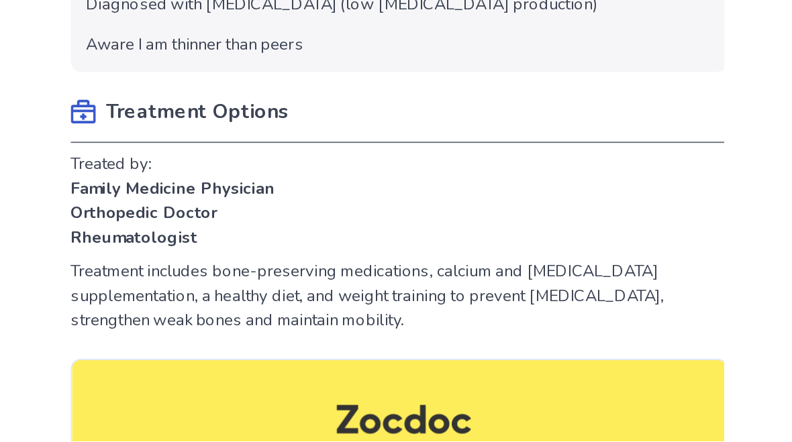
scroll to position [3207, 0]
